Goal: Check status: Check status

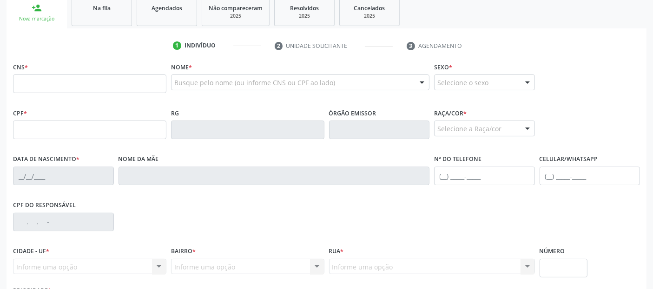
scroll to position [36, 0]
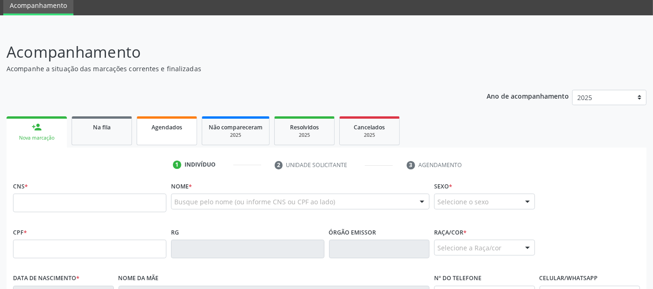
click at [158, 136] on link "Agendados" at bounding box center [167, 130] width 60 height 29
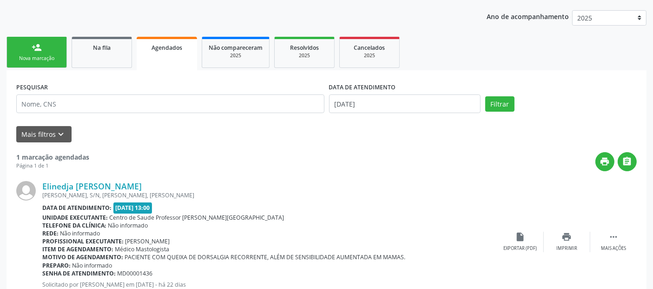
scroll to position [154, 0]
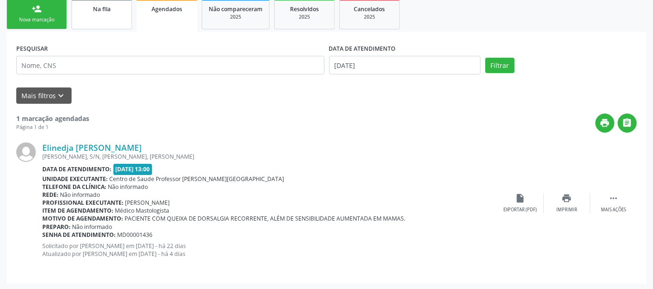
click at [106, 21] on link "Na fila" at bounding box center [102, 13] width 60 height 31
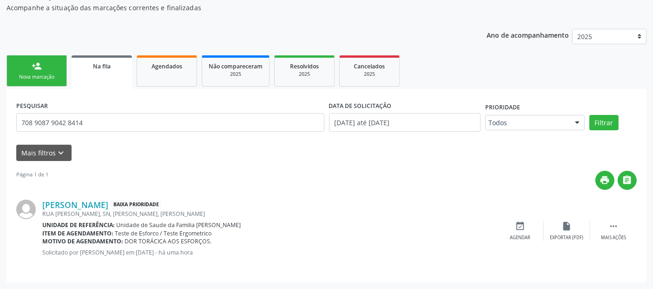
scroll to position [103, 0]
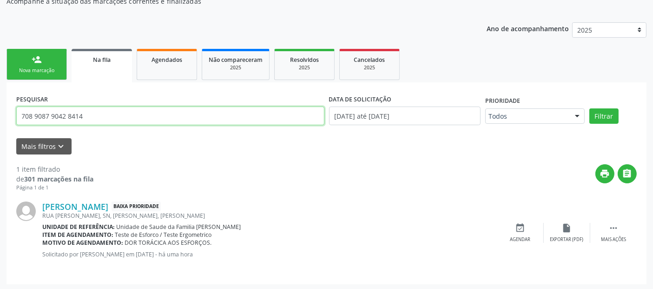
click at [152, 119] on input "708 9087 9042 8414" at bounding box center [170, 116] width 308 height 19
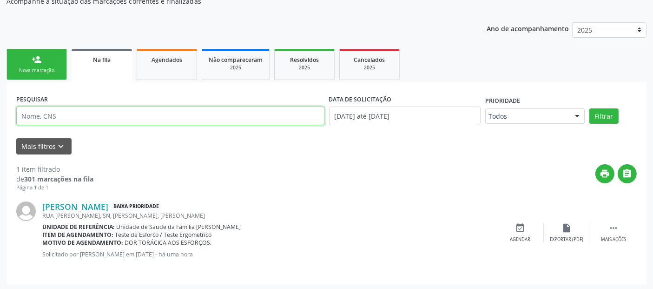
type input "u"
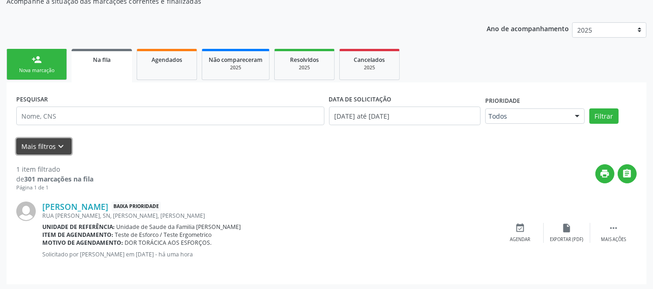
click at [41, 144] on button "Mais filtros keyboard_arrow_down" at bounding box center [43, 146] width 55 height 16
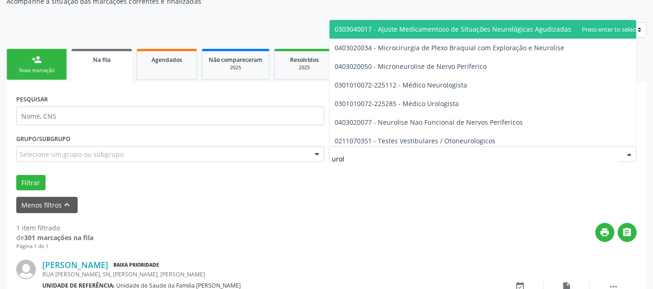
type input "urolo"
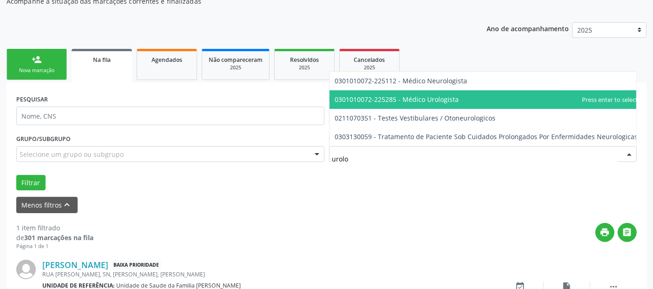
click at [451, 97] on span "0301010072-225285 - Médico Urologista" at bounding box center [397, 99] width 124 height 9
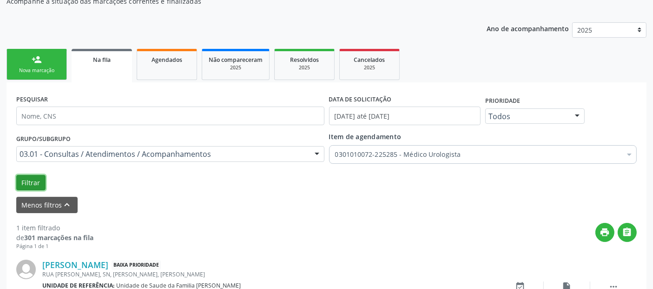
click at [24, 177] on button "Filtrar" at bounding box center [30, 183] width 29 height 16
